Goal: Task Accomplishment & Management: Manage account settings

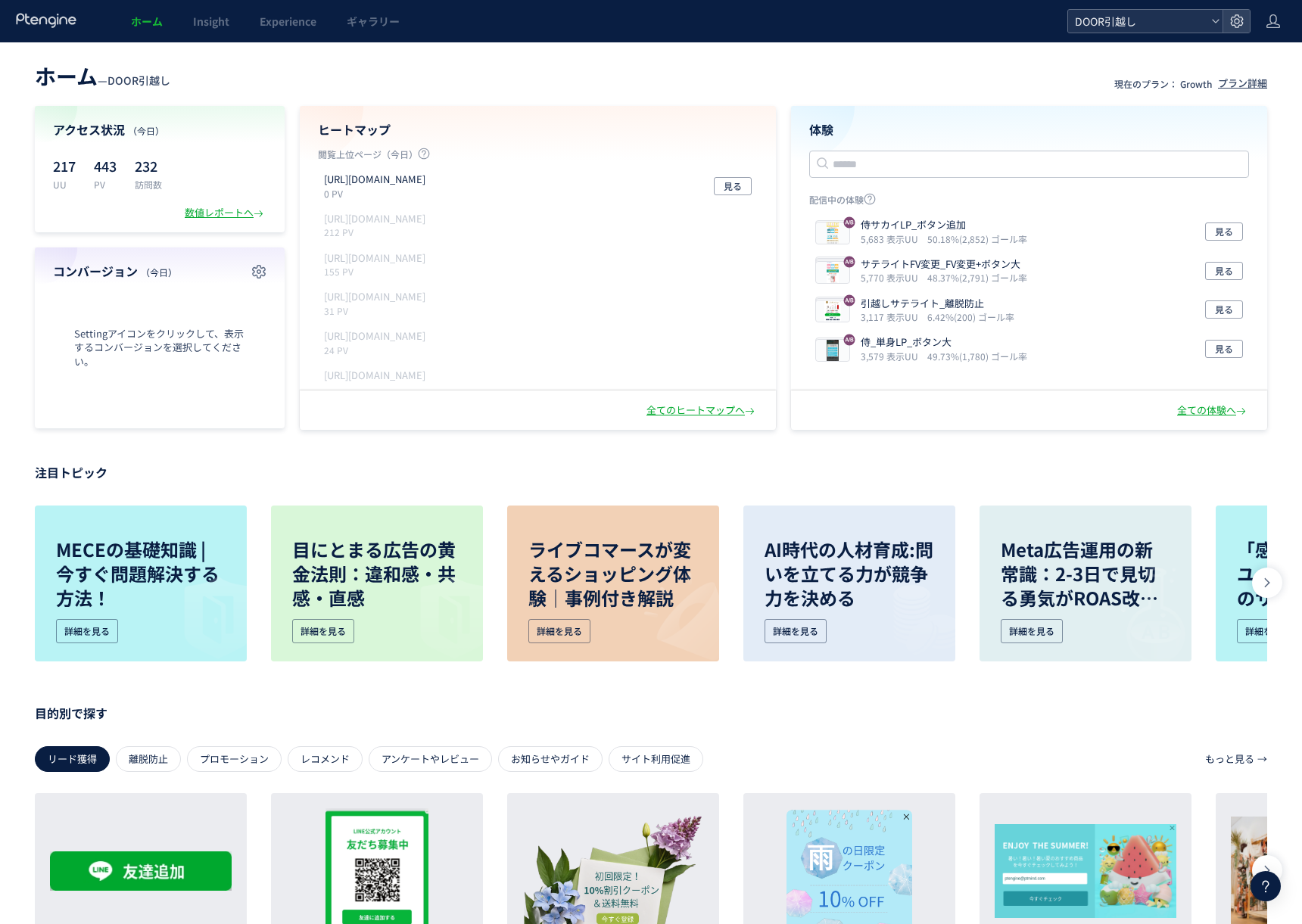
click at [1167, 24] on span "DOOR引越し" at bounding box center [1137, 21] width 134 height 23
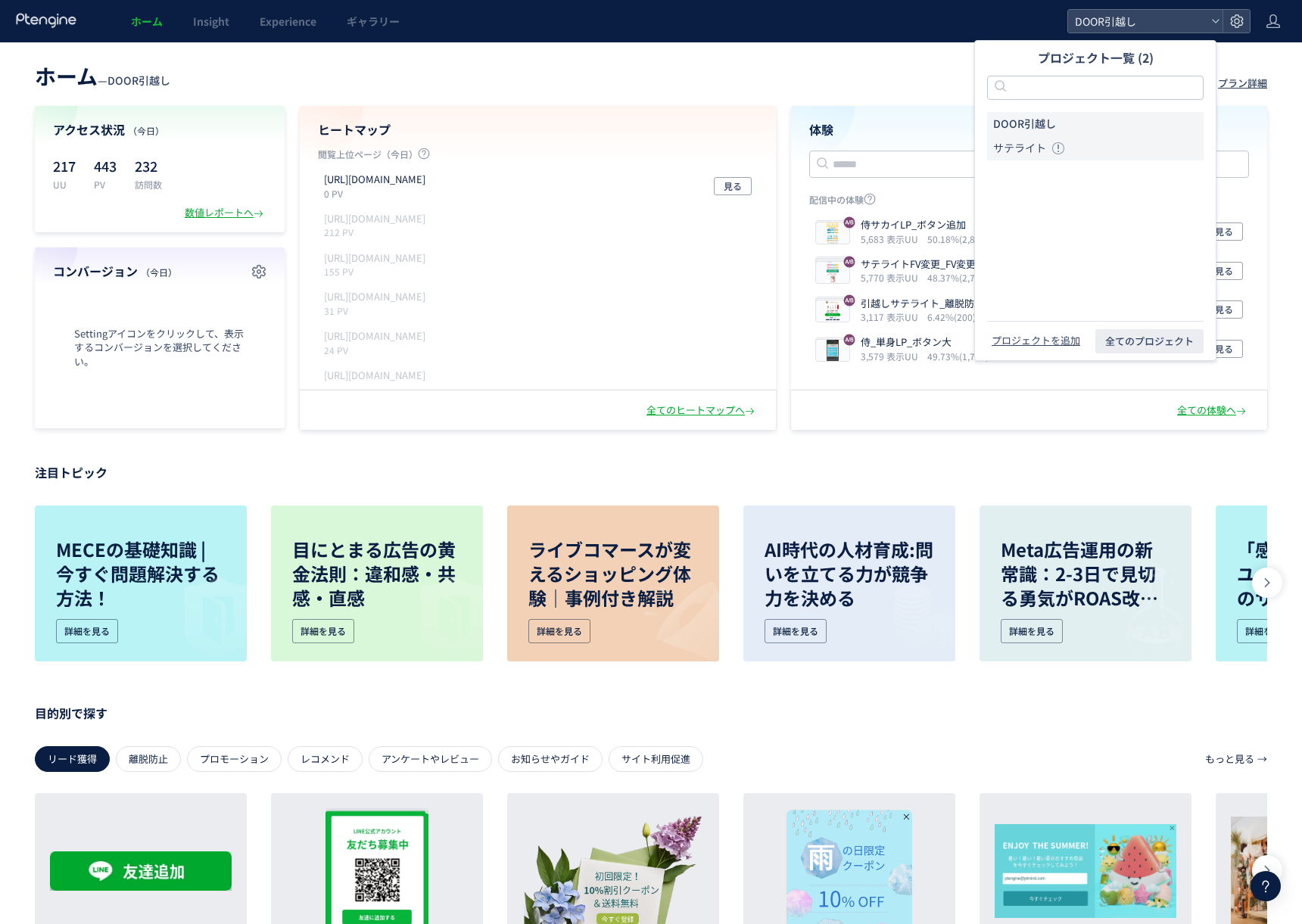
click at [1109, 147] on li "サテライト" at bounding box center [1095, 148] width 217 height 24
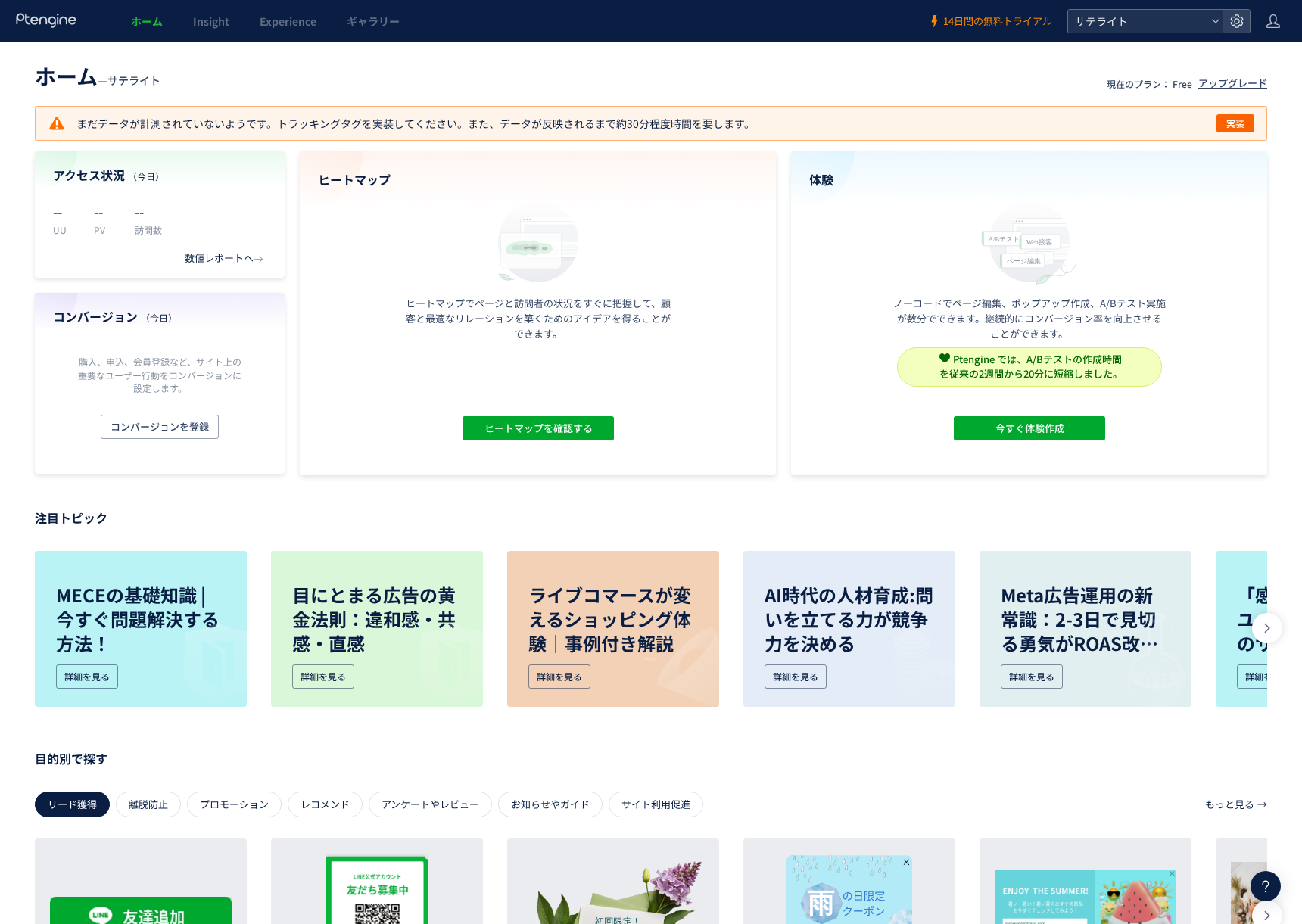
click at [1128, 28] on span "サテライト" at bounding box center [1137, 21] width 134 height 23
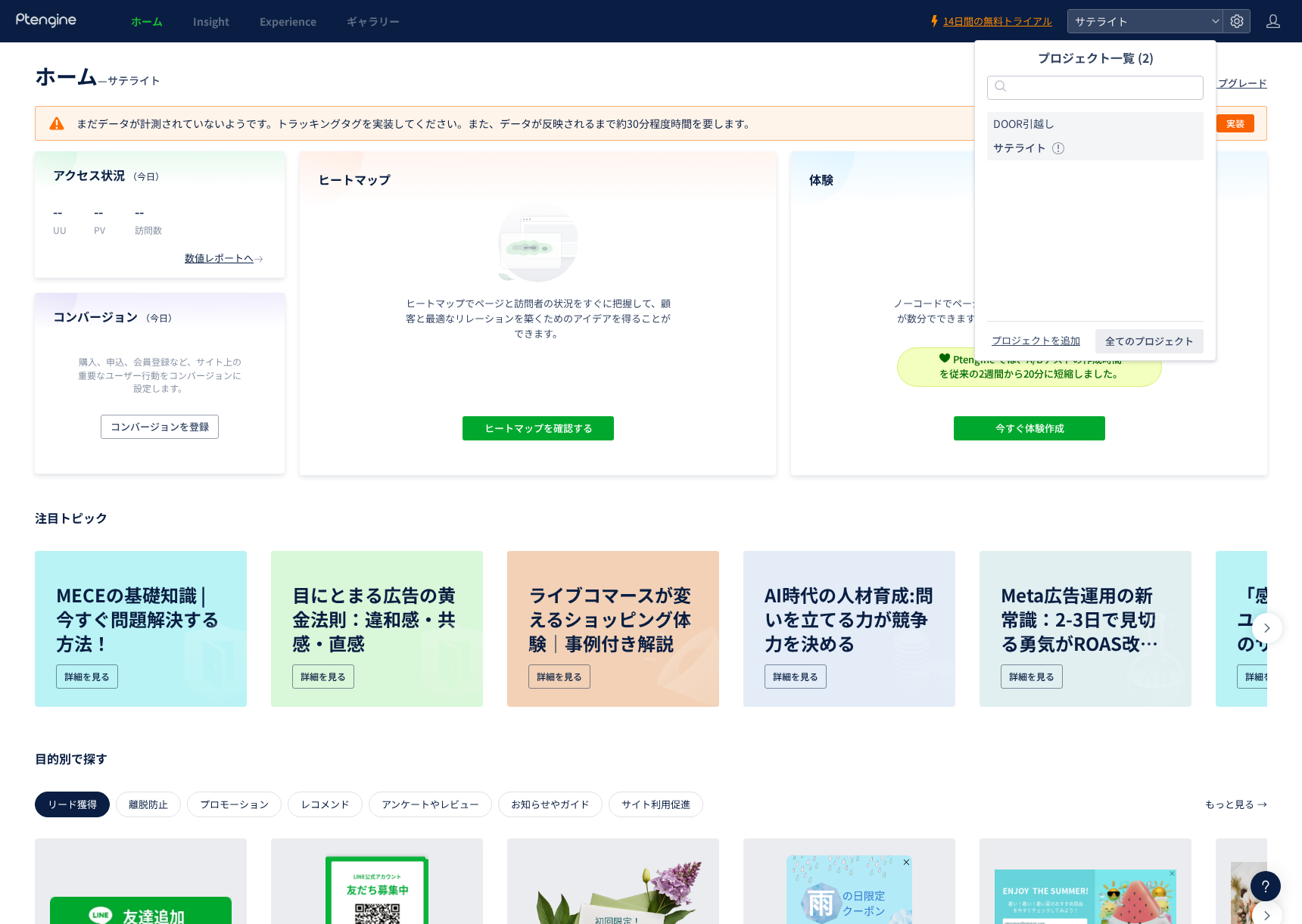
click at [1142, 119] on li "DOOR引越し" at bounding box center [1095, 124] width 217 height 24
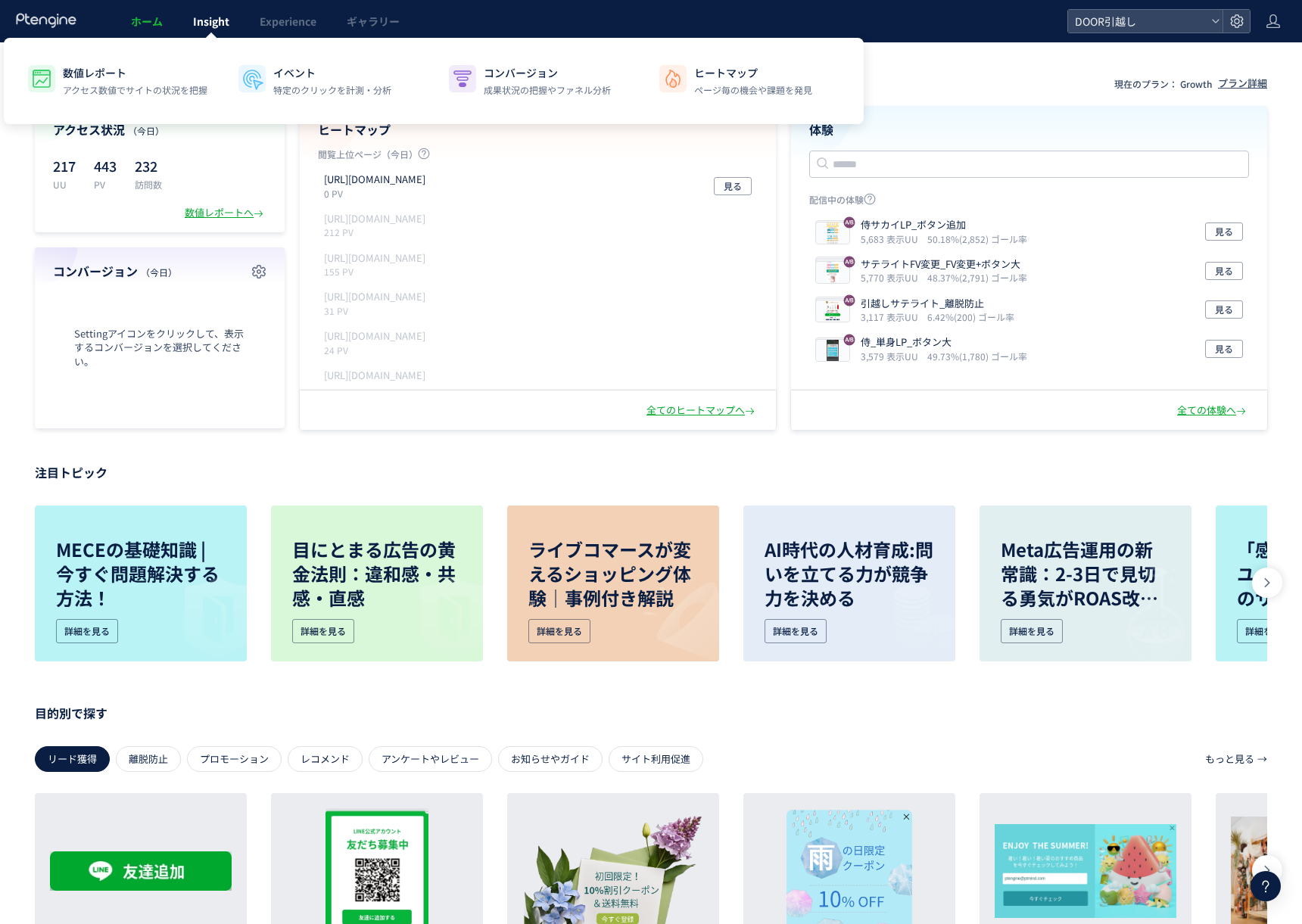
click at [210, 21] on span "Insight" at bounding box center [211, 21] width 37 height 15
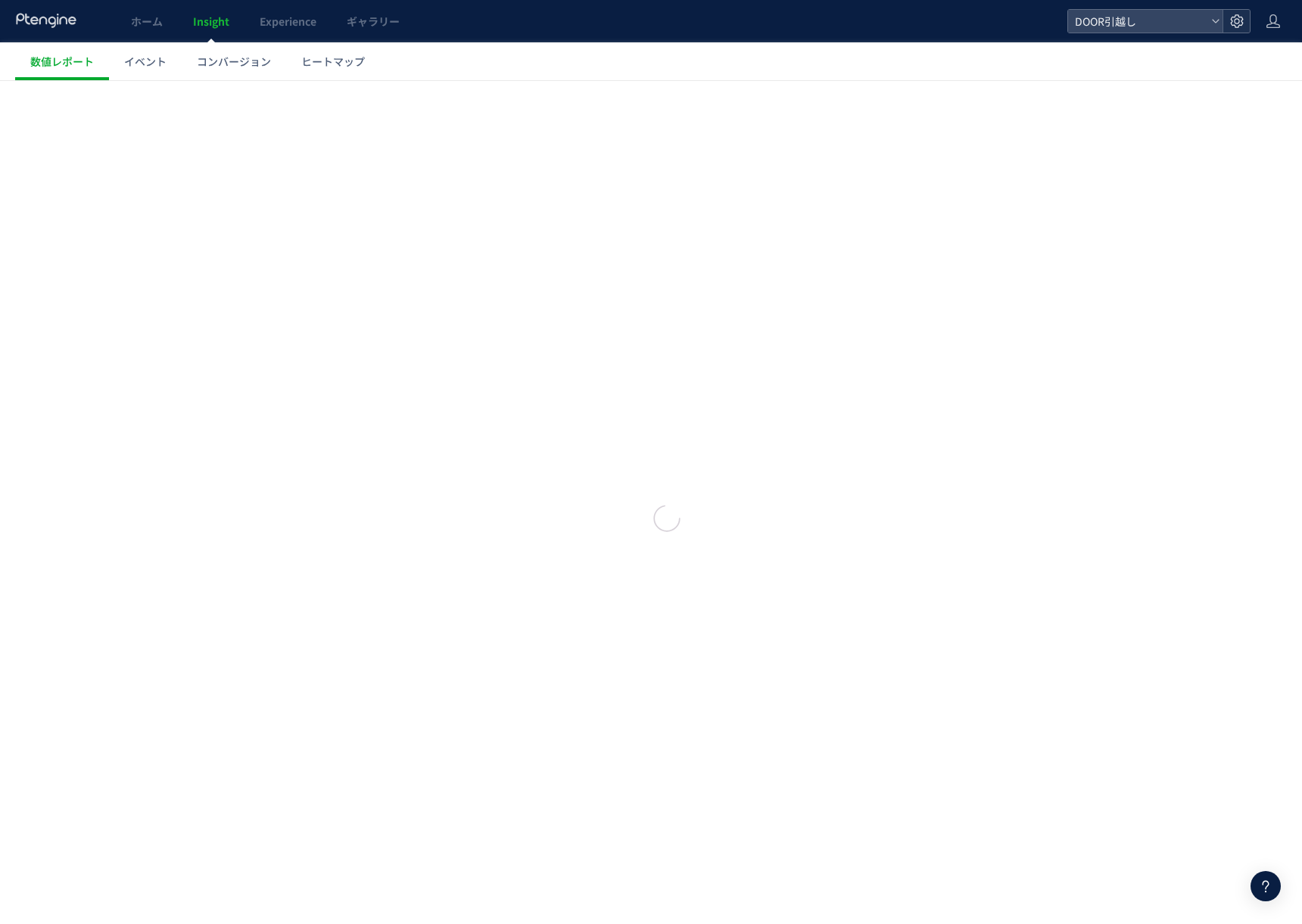
click at [1247, 25] on div at bounding box center [1235, 21] width 27 height 23
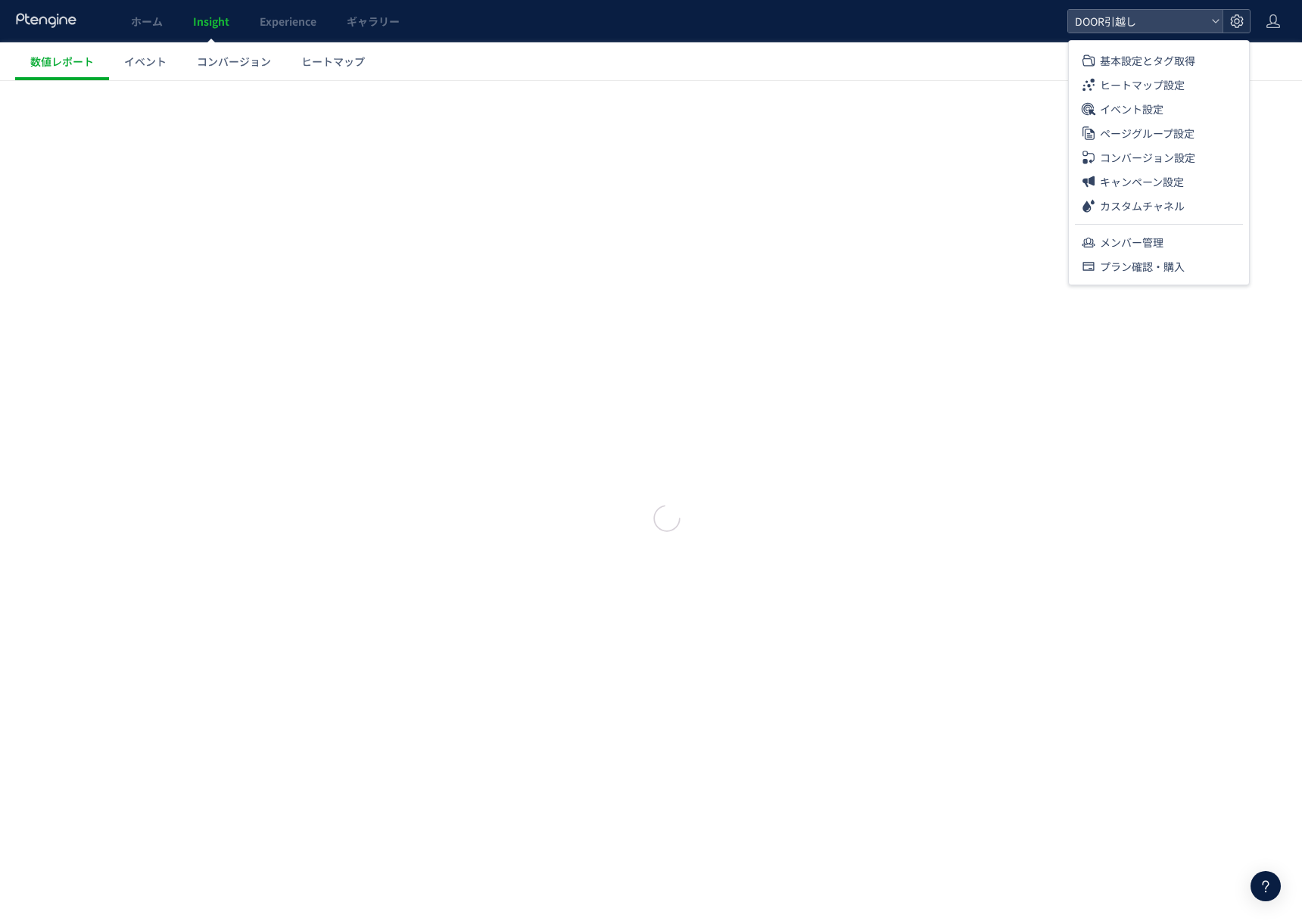
click at [1248, 25] on div at bounding box center [1235, 21] width 27 height 23
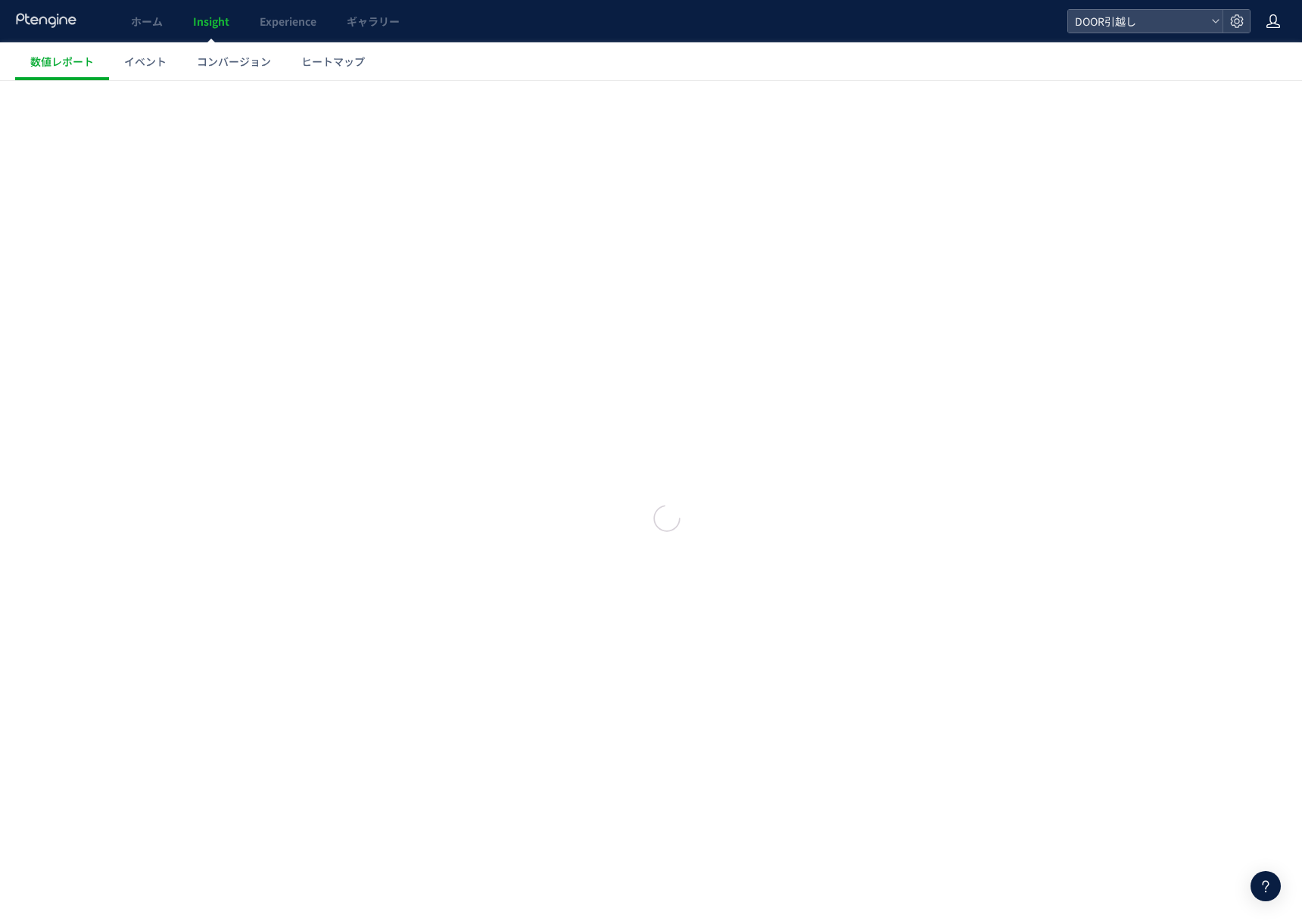
click at [1267, 25] on icon at bounding box center [1272, 21] width 15 height 15
click at [1244, 90] on span "ログアウト" at bounding box center [1223, 84] width 53 height 15
